Goal: Check status: Check status

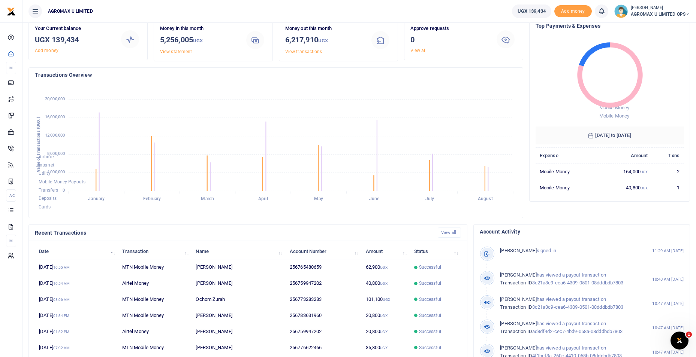
scroll to position [90, 0]
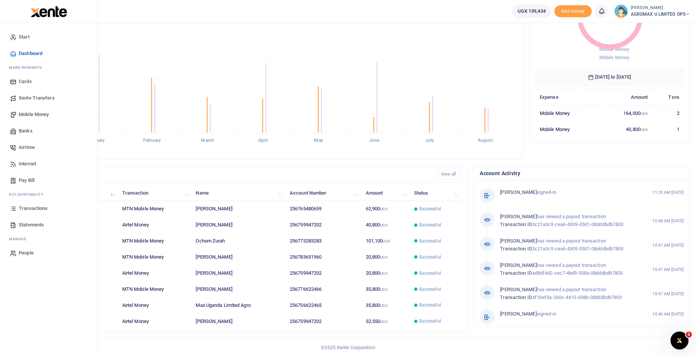
click at [32, 208] on span "Transactions" at bounding box center [33, 208] width 29 height 7
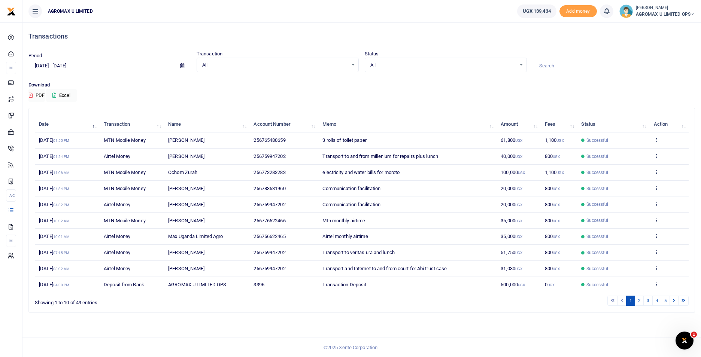
click at [183, 64] on icon at bounding box center [182, 65] width 4 height 5
click at [46, 127] on li "This Month" at bounding box center [55, 128] width 52 height 12
click at [648, 300] on link "2" at bounding box center [648, 301] width 9 height 10
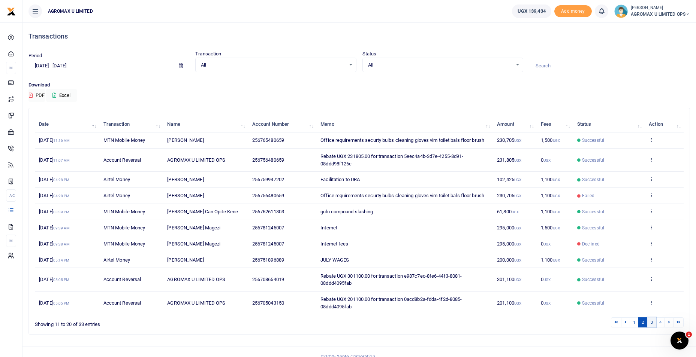
click at [650, 322] on link "3" at bounding box center [651, 323] width 9 height 10
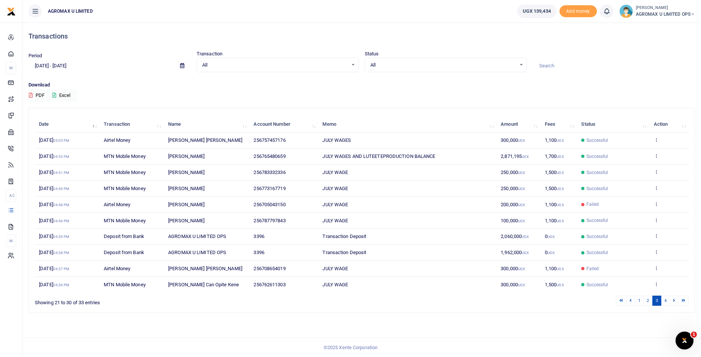
click at [178, 65] on span at bounding box center [182, 66] width 17 height 13
click at [183, 65] on icon at bounding box center [182, 65] width 4 height 5
click at [51, 137] on li "Last Month" at bounding box center [55, 139] width 52 height 12
type input "[DATE] - [DATE]"
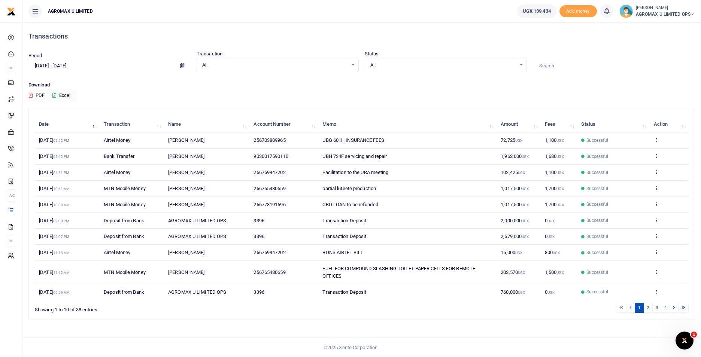
click at [489, 222] on td "Transaction Deposit" at bounding box center [407, 221] width 178 height 16
click at [489, 234] on td "Transaction Deposit" at bounding box center [407, 237] width 178 height 16
click at [495, 223] on td "Transaction Deposit" at bounding box center [407, 221] width 178 height 16
